Goal: Information Seeking & Learning: Learn about a topic

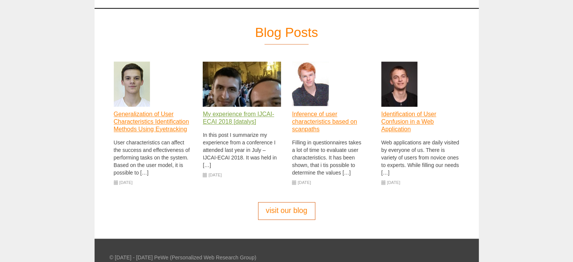
scroll to position [661, 0]
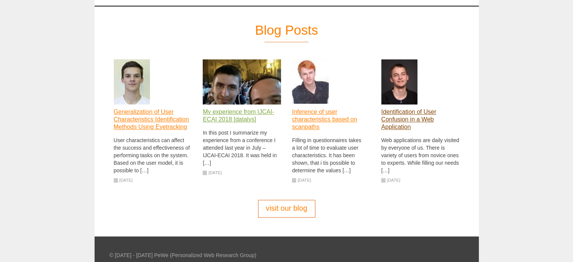
click at [397, 108] on link "Identification of User Confusion in a Web Application" at bounding box center [408, 118] width 55 height 21
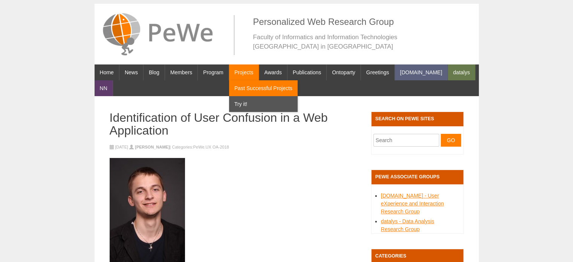
click at [239, 93] on link "Past Successful Projects" at bounding box center [263, 88] width 69 height 16
